Goal: Transaction & Acquisition: Purchase product/service

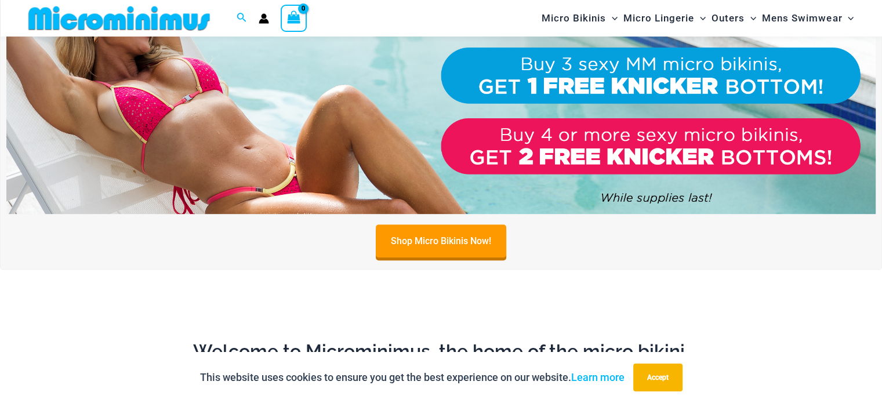
scroll to position [441, 0]
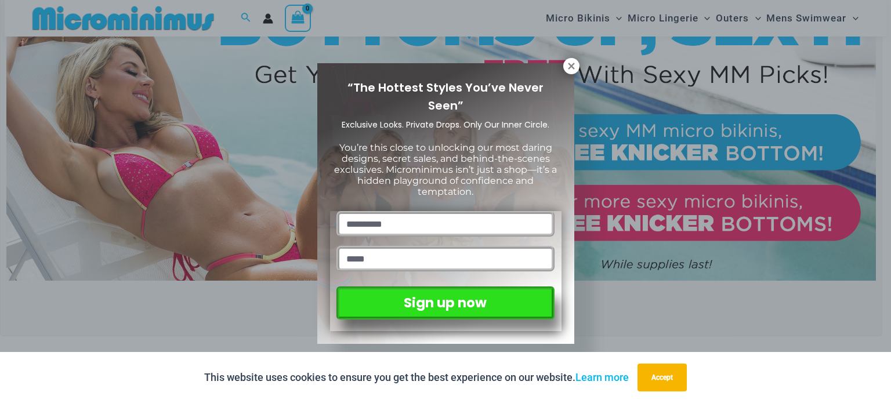
click at [566, 68] on icon at bounding box center [571, 66] width 10 height 10
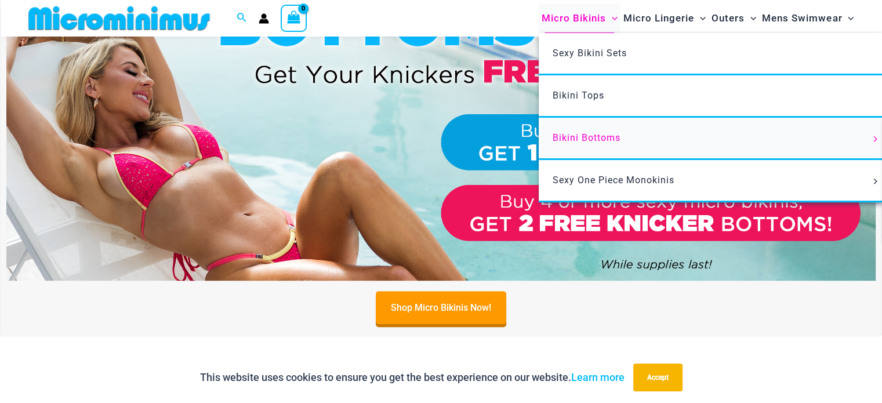
click at [593, 143] on span "Bikini Bottoms" at bounding box center [587, 137] width 68 height 11
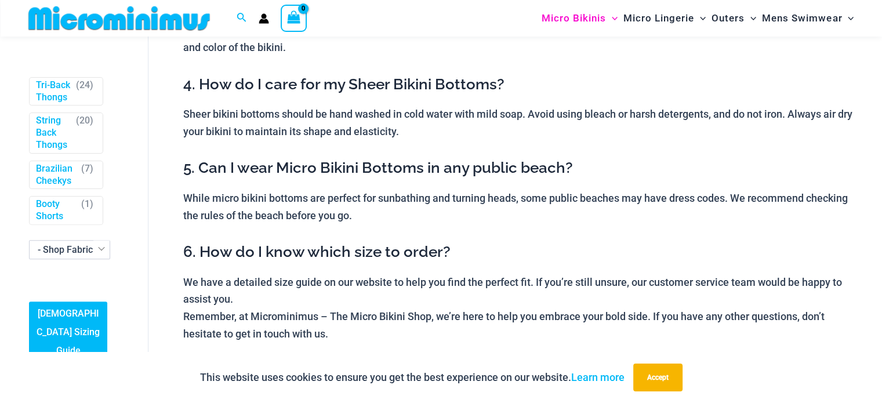
scroll to position [362, 0]
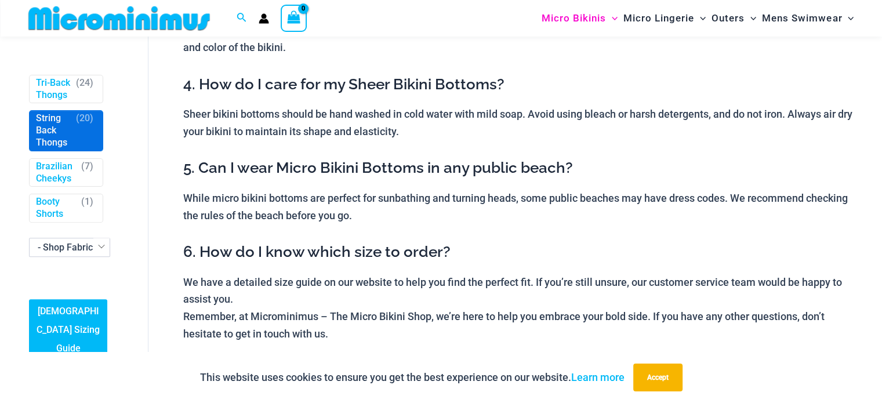
click at [64, 151] on span "String Back Thongs ( 20 )" at bounding box center [66, 130] width 73 height 39
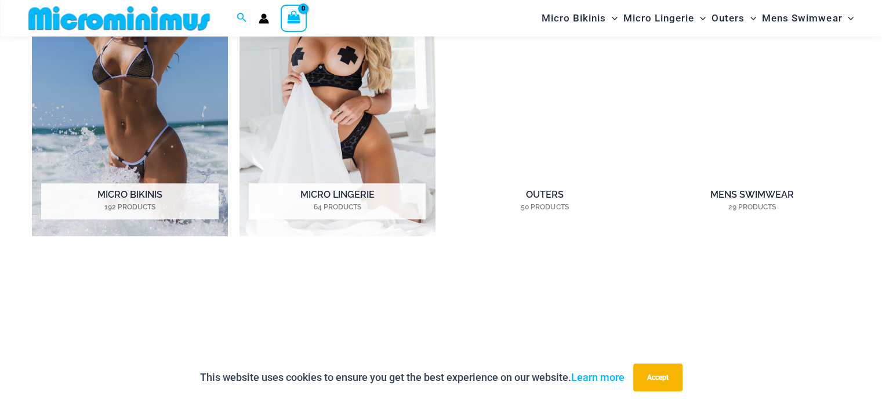
scroll to position [1033, 0]
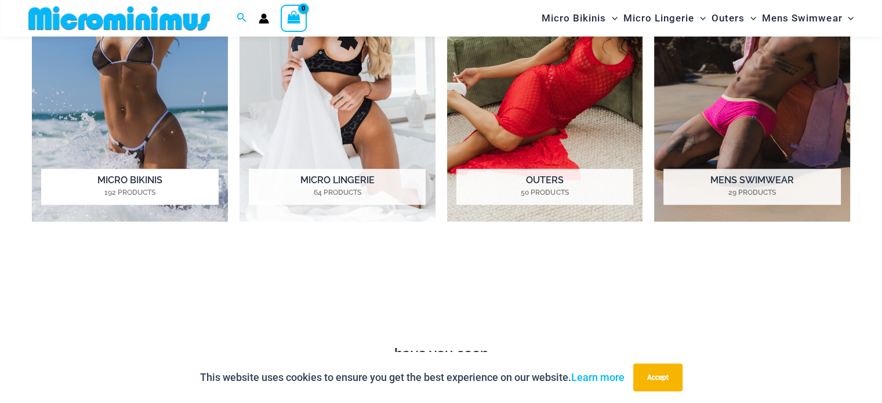
click at [124, 197] on mark "192 Products" at bounding box center [129, 192] width 177 height 10
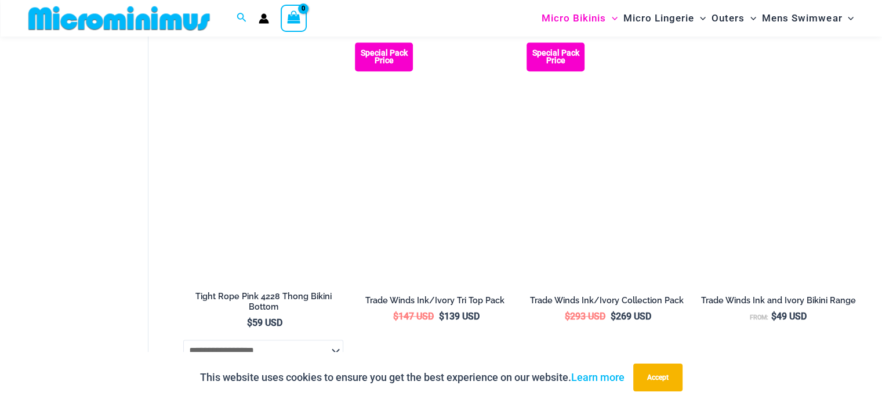
scroll to position [696, 0]
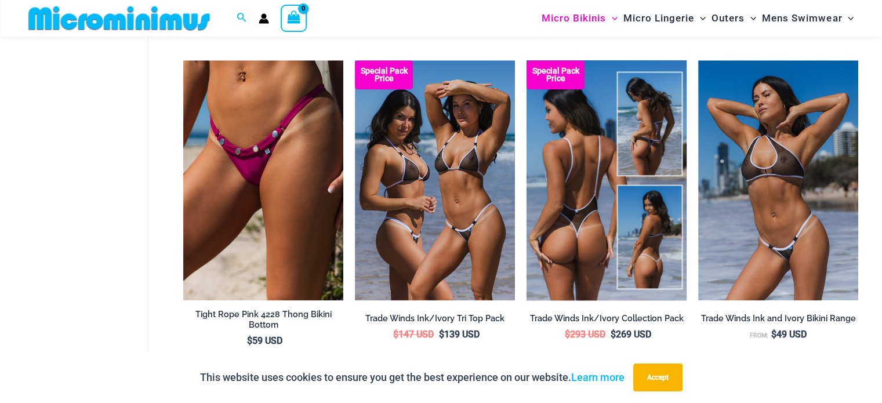
click at [622, 201] on img at bounding box center [607, 180] width 160 height 240
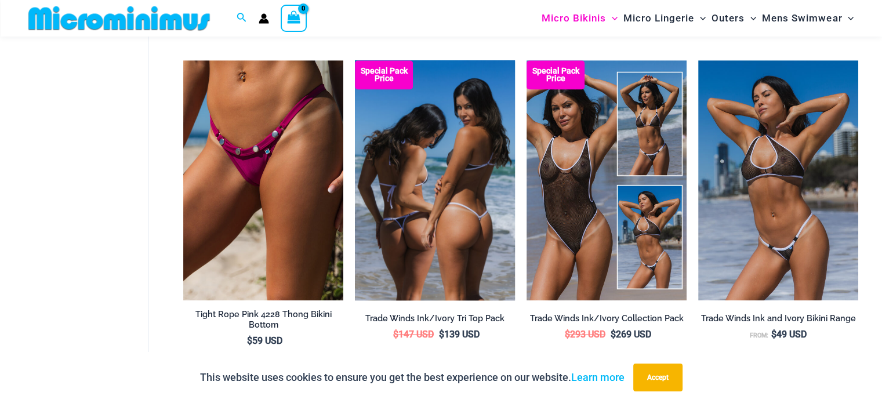
click at [452, 190] on img at bounding box center [435, 180] width 160 height 240
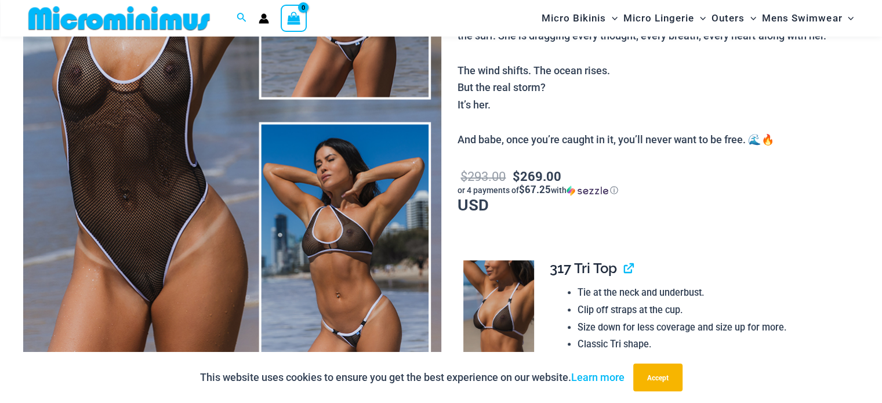
scroll to position [302, 0]
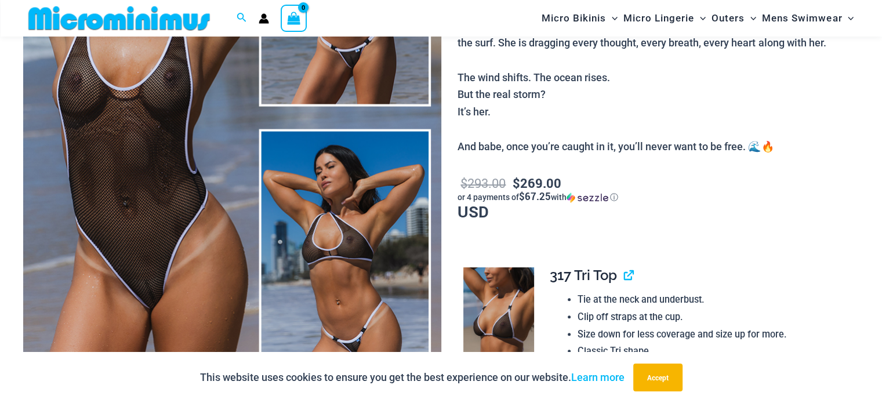
click at [161, 241] on img at bounding box center [232, 117] width 418 height 627
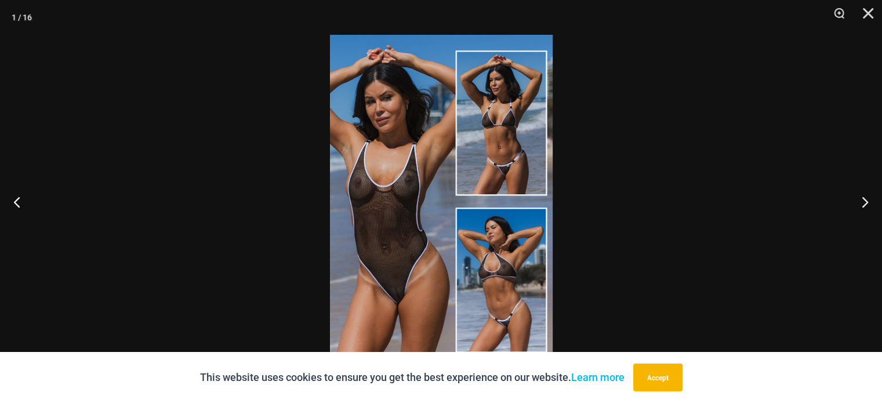
click at [393, 254] on img at bounding box center [441, 202] width 223 height 334
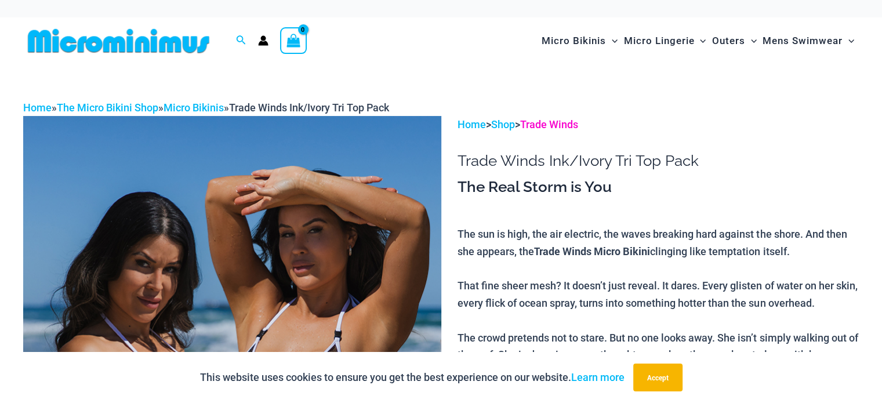
click at [562, 125] on link "Trade Winds" at bounding box center [549, 124] width 58 height 12
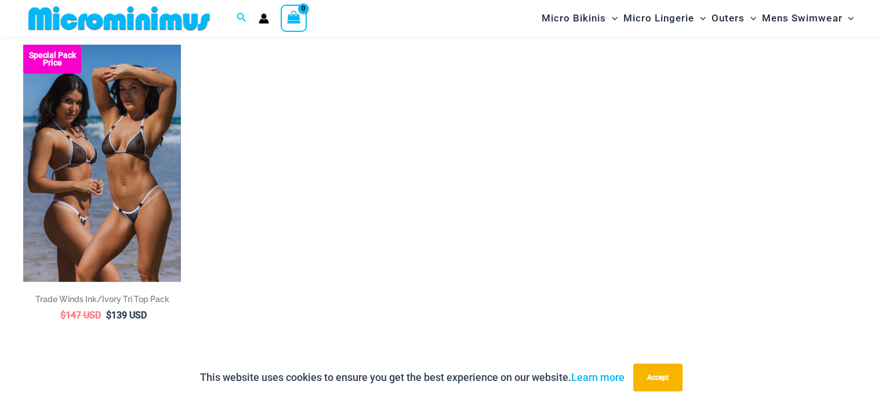
scroll to position [417, 0]
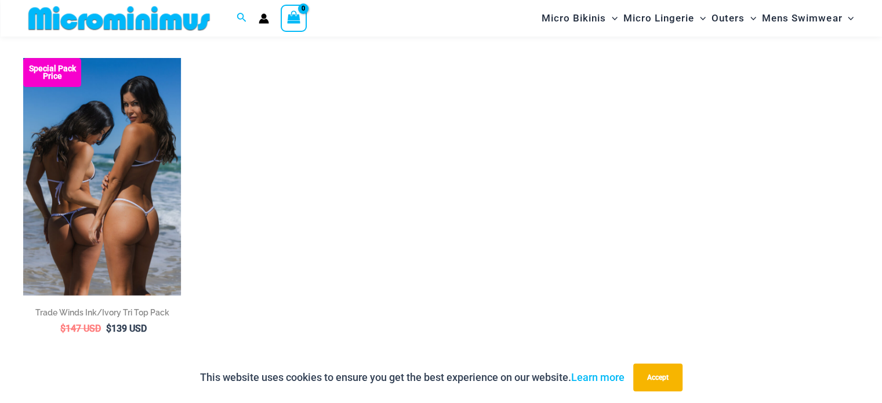
click at [100, 192] on img at bounding box center [102, 176] width 158 height 237
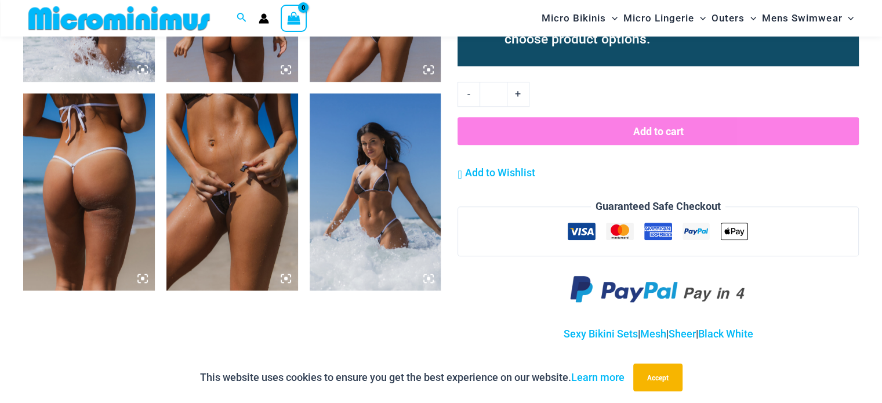
scroll to position [1302, 0]
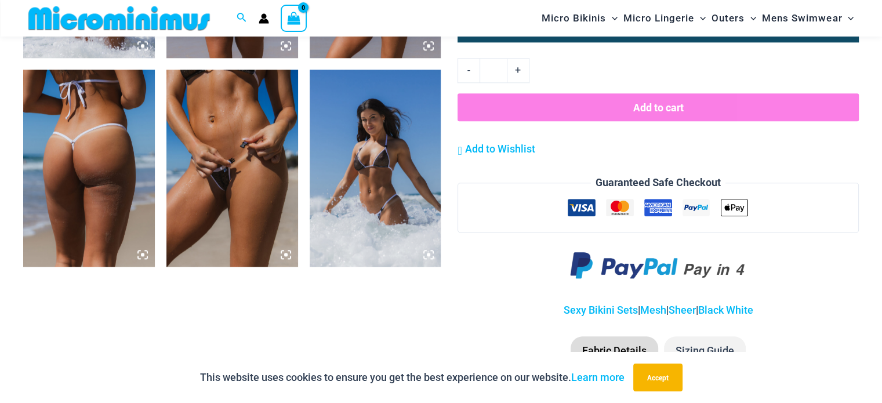
click at [258, 188] on img at bounding box center [233, 168] width 132 height 197
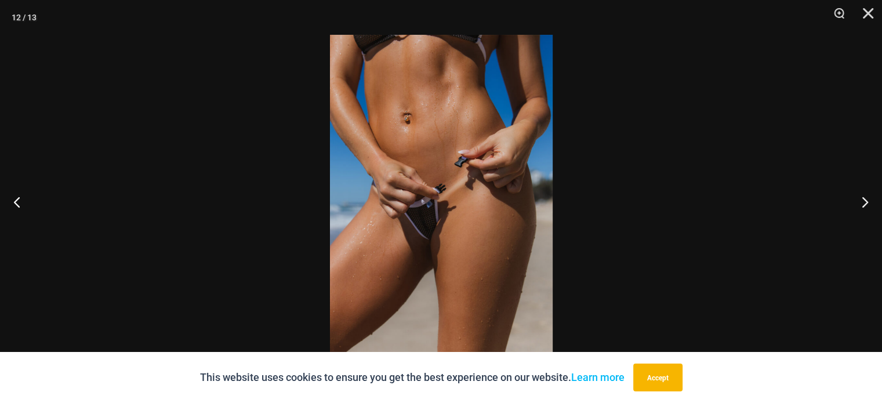
click at [444, 225] on img at bounding box center [441, 202] width 223 height 334
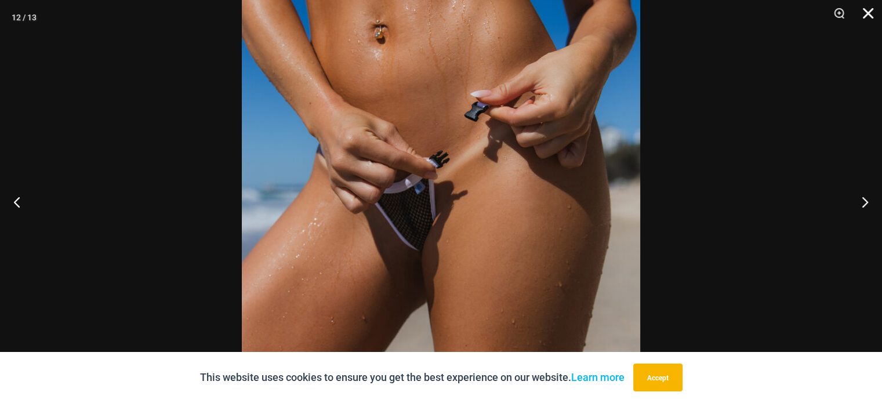
click at [867, 16] on button "Close" at bounding box center [864, 17] width 29 height 35
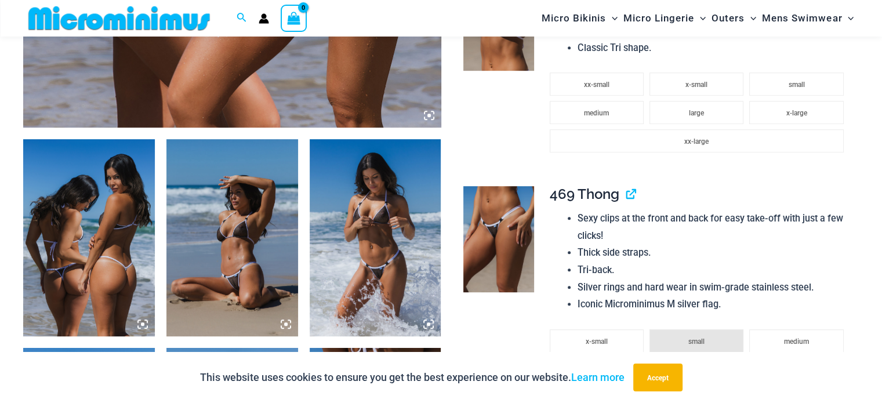
scroll to position [629, 0]
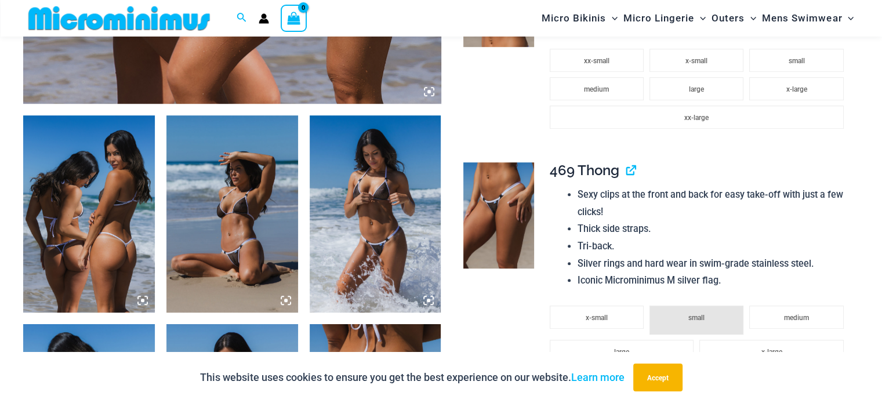
click at [283, 299] on icon at bounding box center [286, 300] width 10 height 10
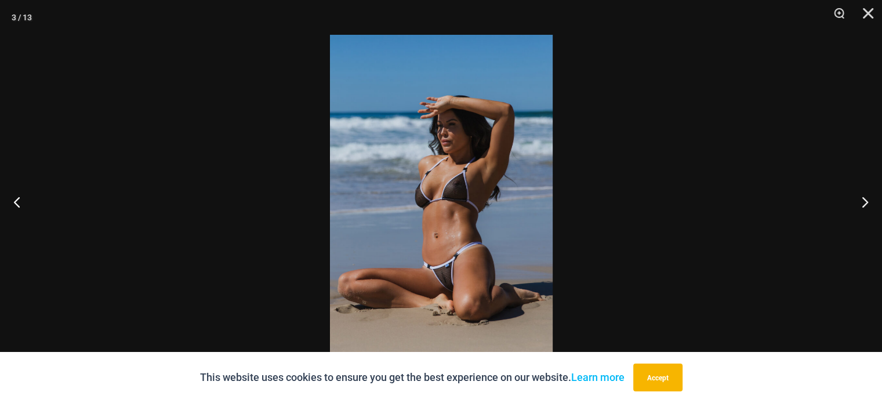
click at [416, 244] on img at bounding box center [441, 202] width 223 height 334
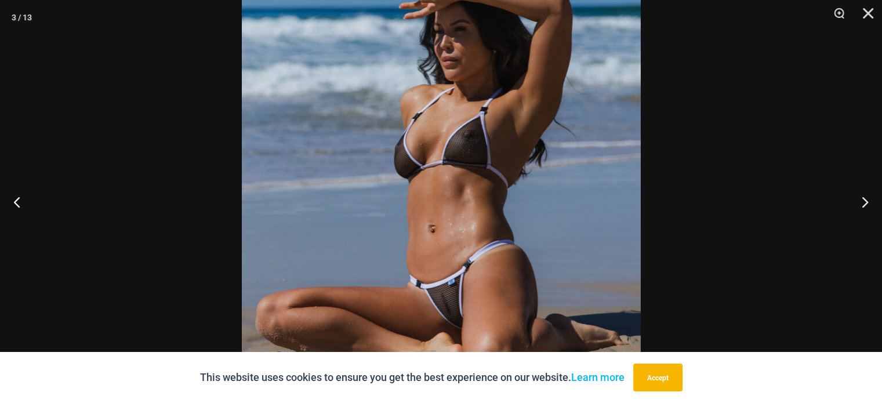
click at [416, 244] on img at bounding box center [441, 168] width 399 height 598
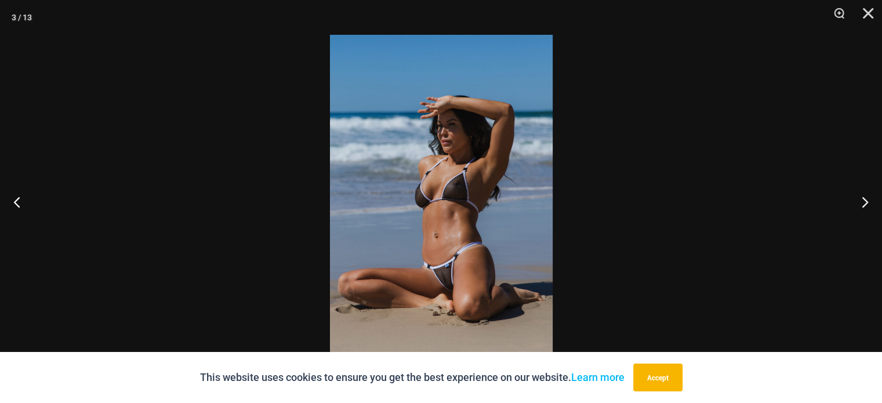
click at [412, 268] on img at bounding box center [441, 202] width 223 height 334
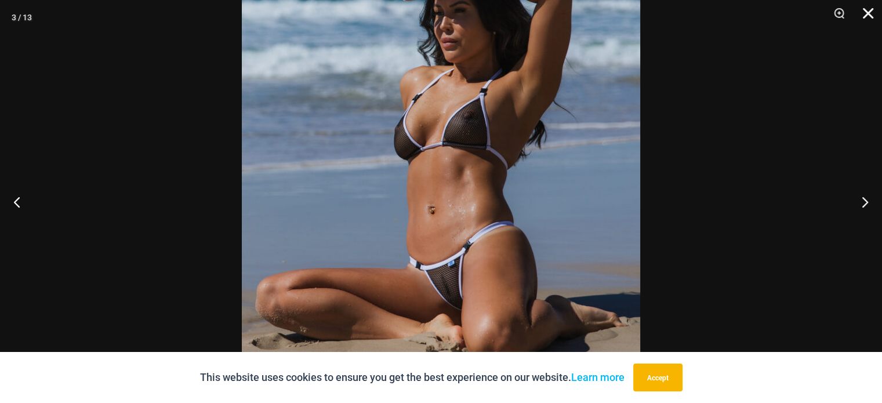
click at [867, 13] on button "Close" at bounding box center [864, 17] width 29 height 35
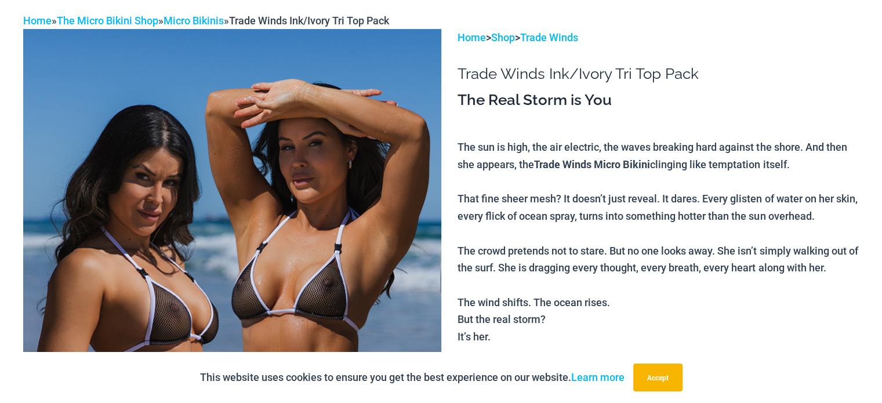
scroll to position [0, 0]
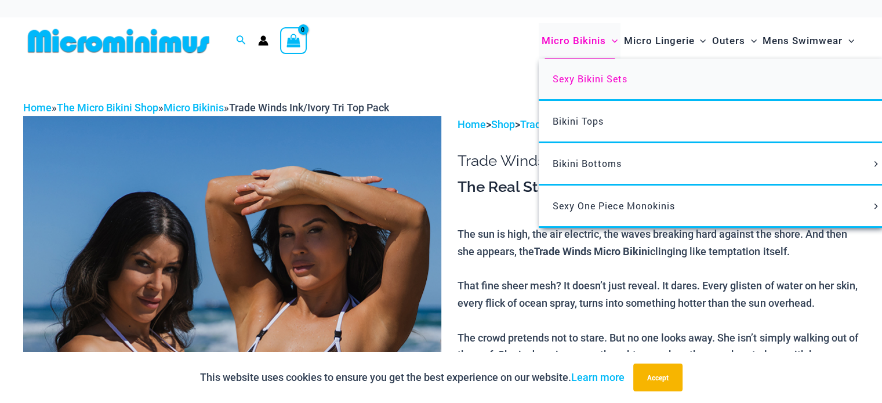
click at [593, 82] on span "Sexy Bikini Sets" at bounding box center [590, 79] width 75 height 12
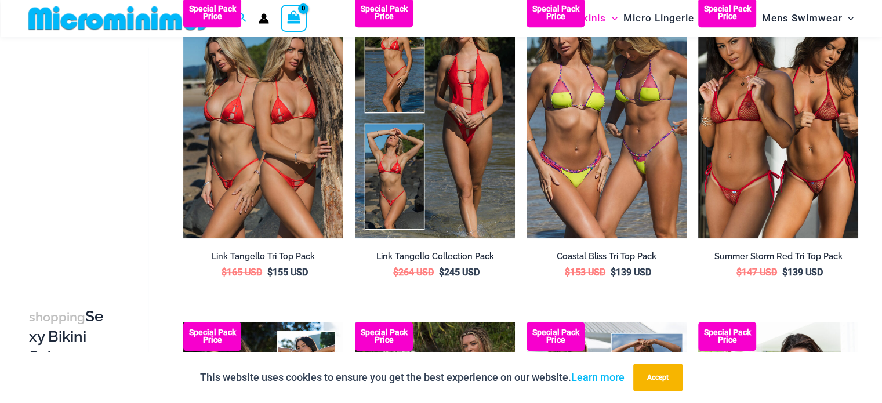
scroll to position [794, 0]
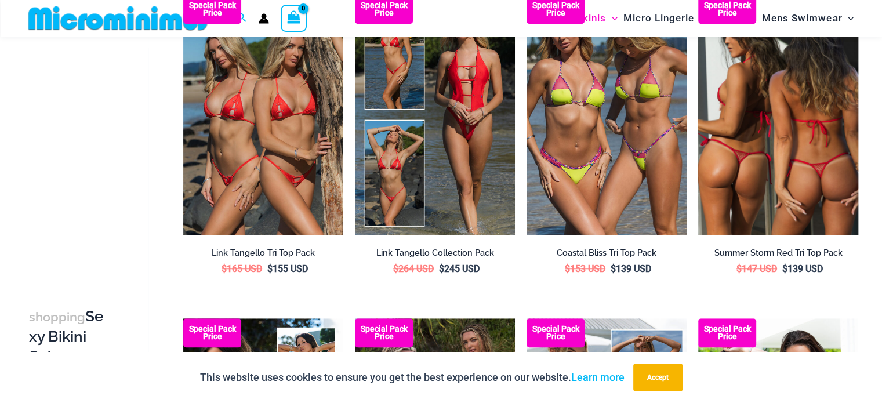
click at [781, 129] on img at bounding box center [778, 115] width 160 height 240
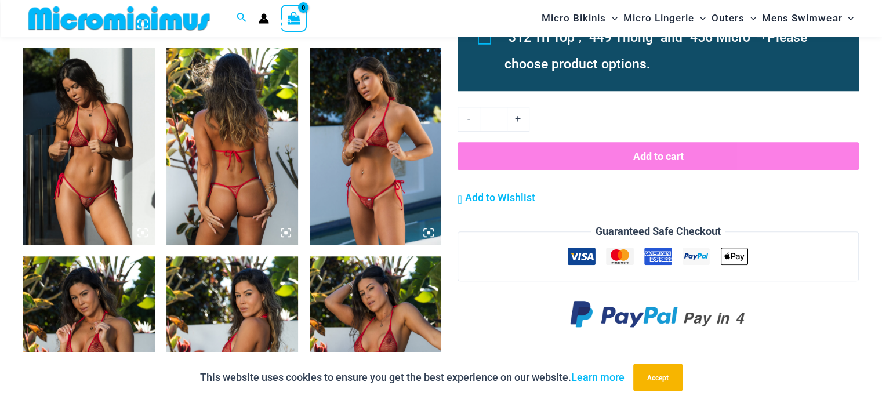
scroll to position [1067, 0]
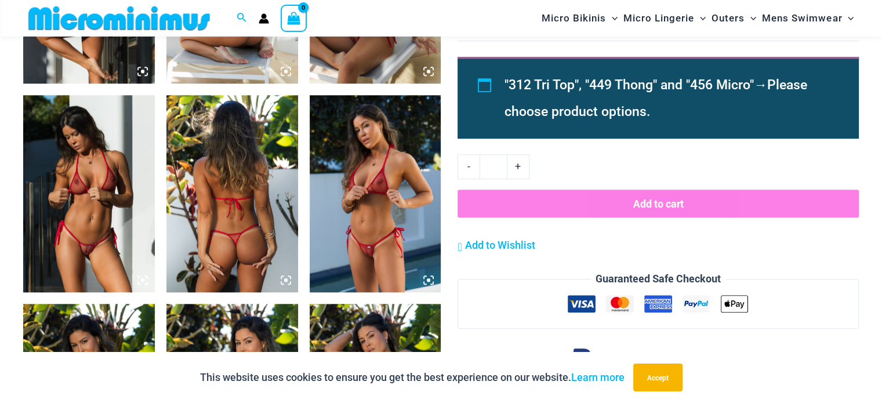
click at [70, 227] on img at bounding box center [89, 193] width 132 height 197
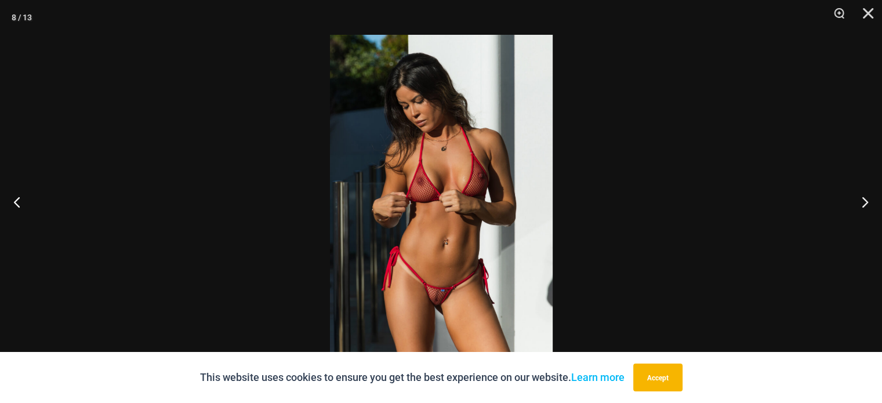
click at [476, 275] on img at bounding box center [441, 202] width 223 height 334
